Goal: Task Accomplishment & Management: Manage account settings

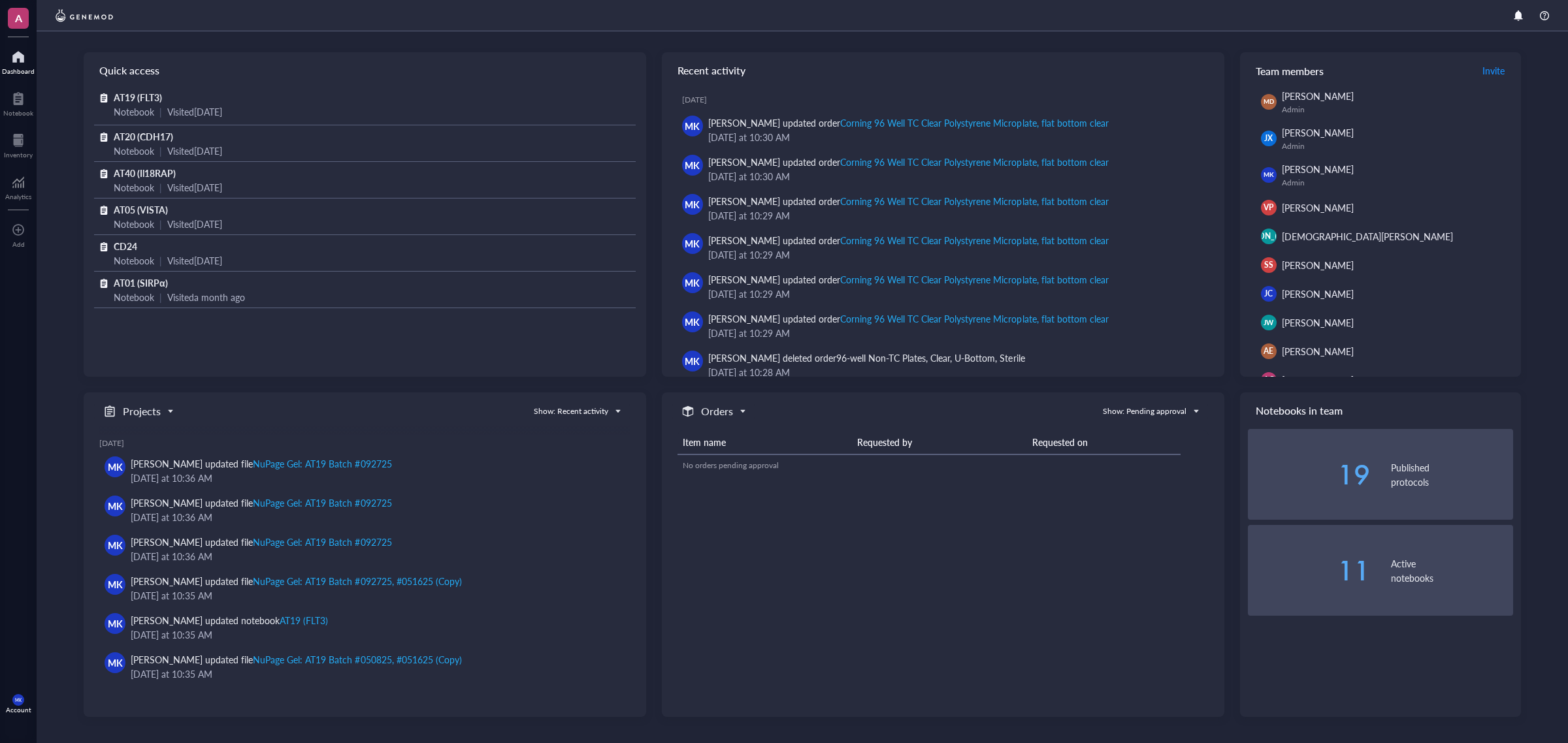
click at [399, 27] on div at bounding box center [802, 15] width 1531 height 31
click at [13, 121] on div "A Dashboard Notebook Inventory Analytics To pick up a draggable item, press the…" at bounding box center [18, 372] width 37 height 743
click at [15, 139] on div at bounding box center [18, 140] width 29 height 21
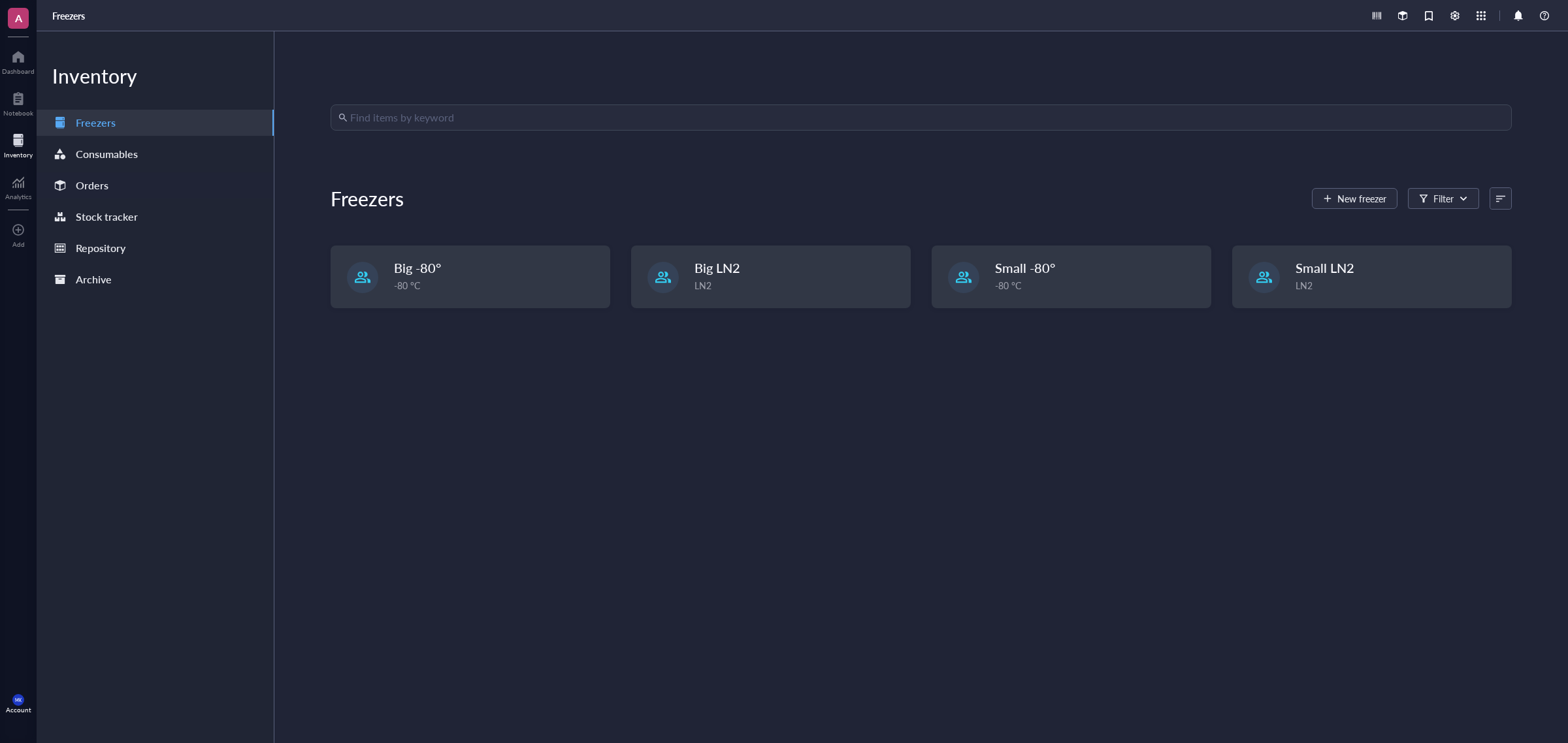
drag, startPoint x: 184, startPoint y: 192, endPoint x: 200, endPoint y: 190, distance: 16.1
click at [184, 192] on div "Orders" at bounding box center [155, 186] width 237 height 26
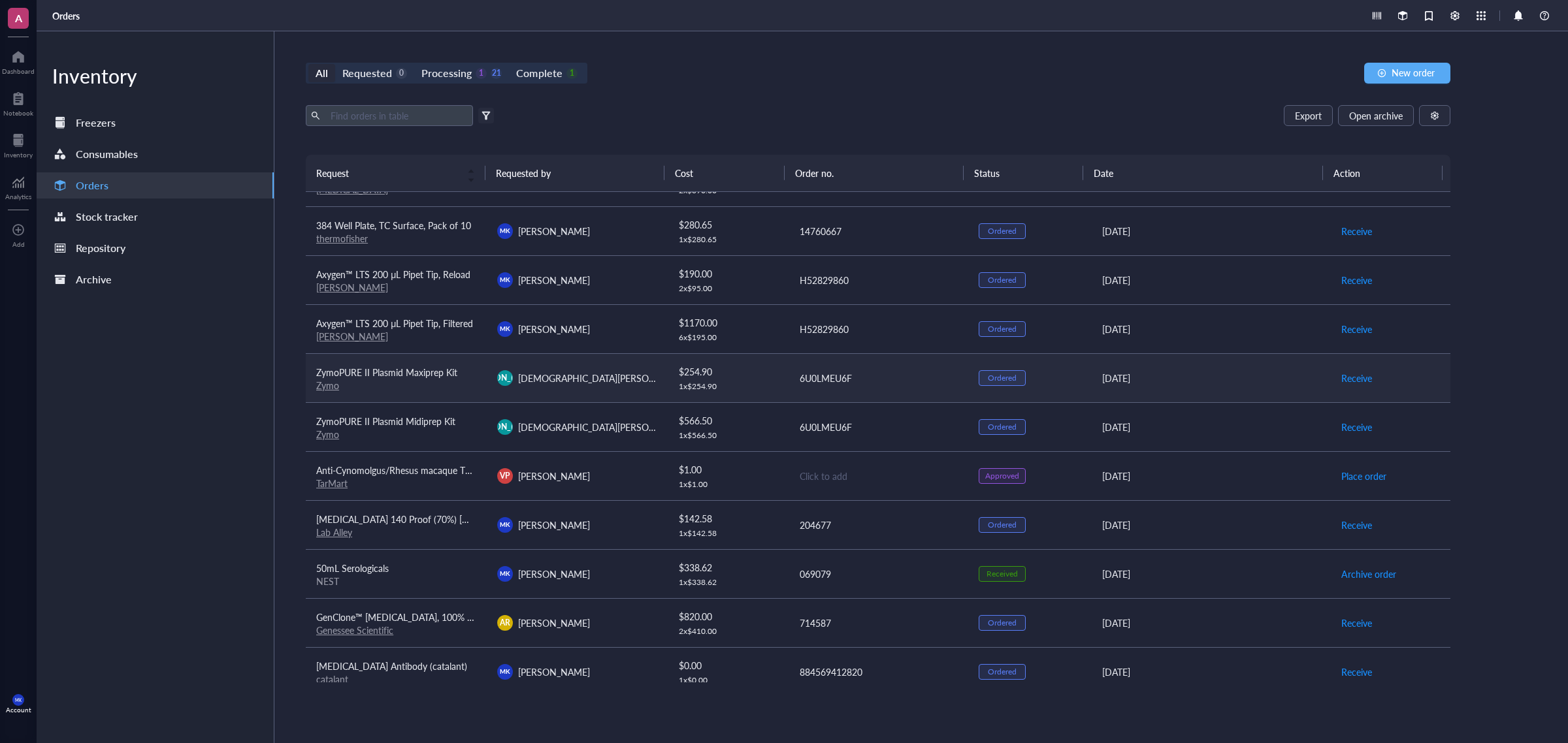
scroll to position [571, 0]
